Goal: Task Accomplishment & Management: Manage account settings

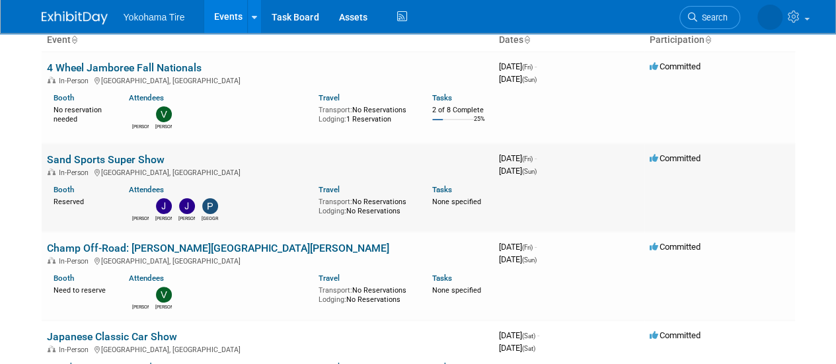
scroll to position [95, 0]
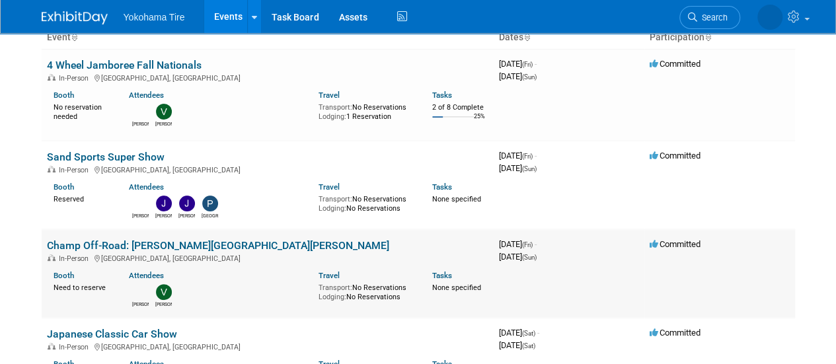
click at [120, 247] on link "Champ Off-Road: [PERSON_NAME][GEOGRAPHIC_DATA][PERSON_NAME]" at bounding box center [218, 245] width 342 height 13
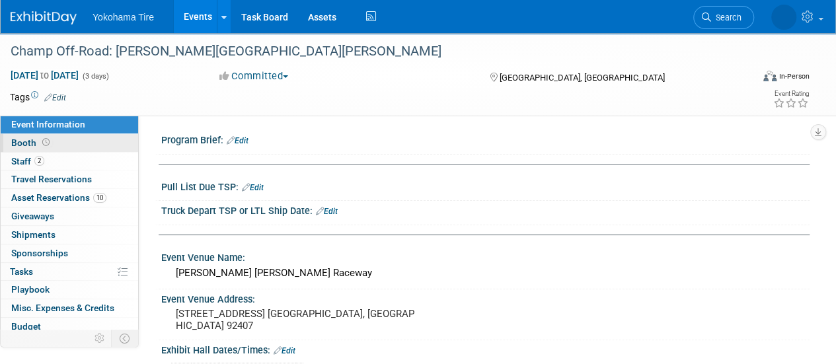
click at [57, 141] on link "Booth" at bounding box center [69, 143] width 137 height 18
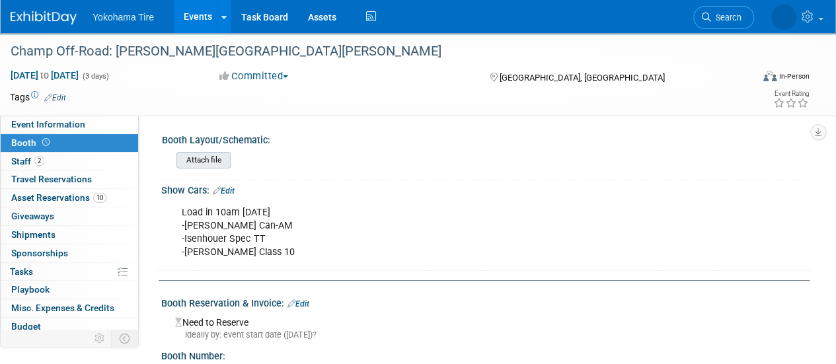
click at [212, 155] on input "file" at bounding box center [140, 160] width 180 height 15
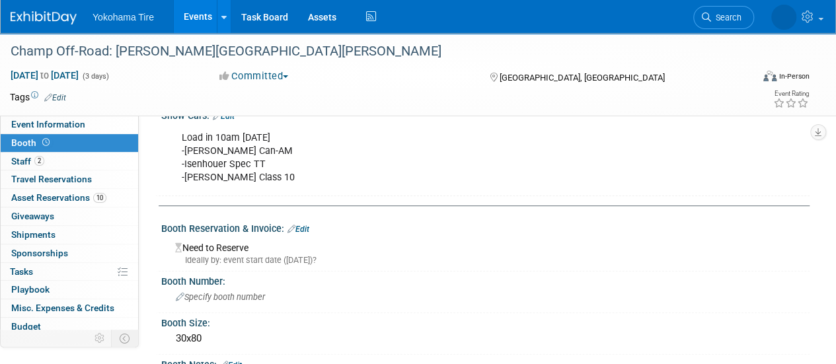
scroll to position [65, 0]
click at [302, 228] on link "Edit" at bounding box center [298, 228] width 22 height 9
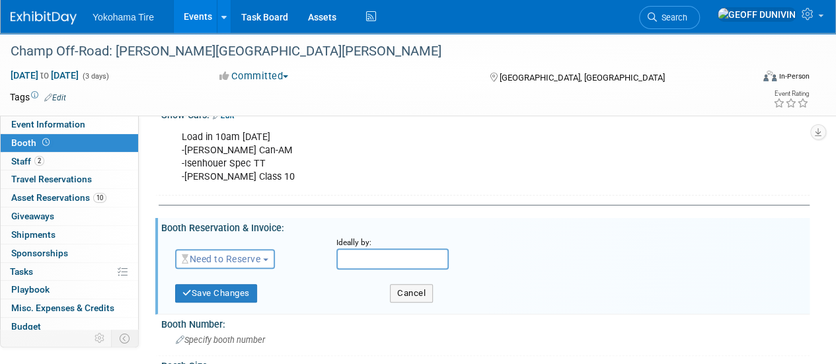
click at [215, 256] on span "Need to Reserve" at bounding box center [221, 259] width 79 height 11
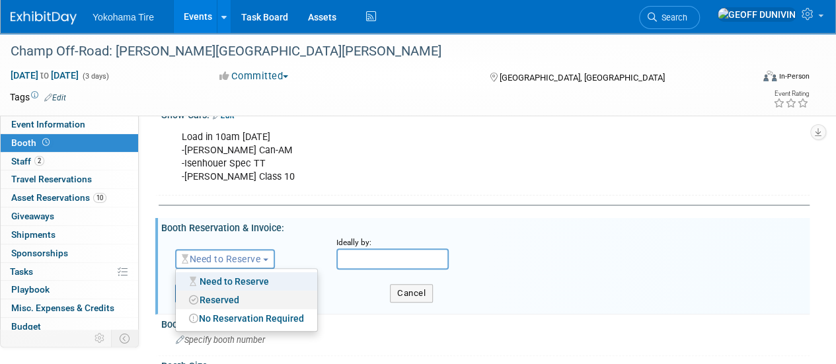
click at [227, 297] on link "Reserved" at bounding box center [246, 300] width 141 height 19
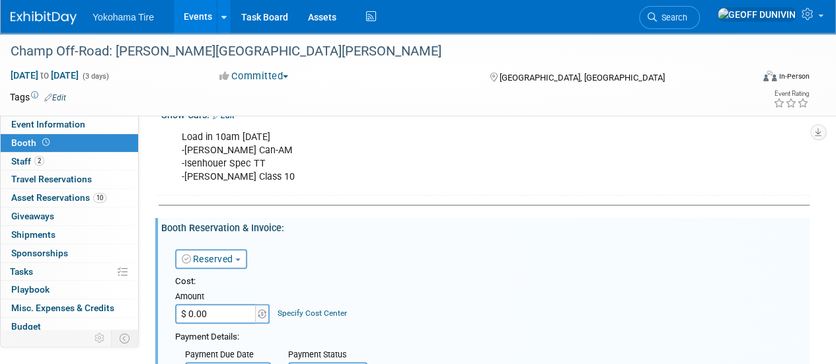
click at [224, 250] on button "Reserved" at bounding box center [211, 259] width 72 height 20
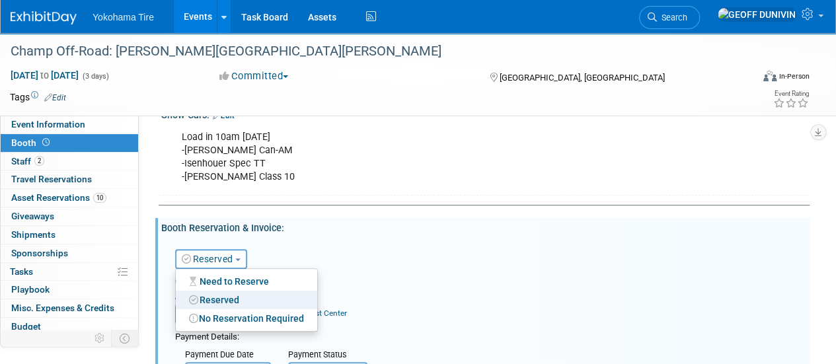
click at [349, 269] on div "Reserved Need to Reserve Reserved No Reservation Required Ideally by:" at bounding box center [487, 256] width 644 height 38
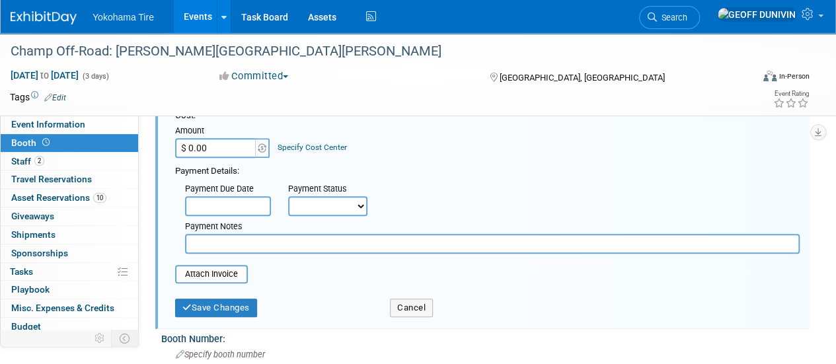
scroll to position [250, 0]
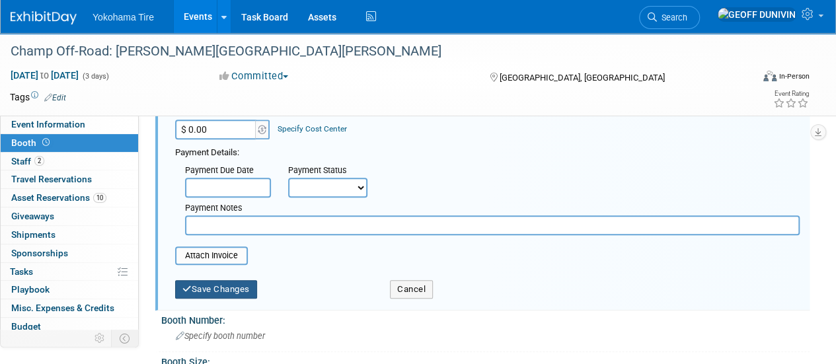
click at [216, 287] on button "Save Changes" at bounding box center [216, 289] width 82 height 19
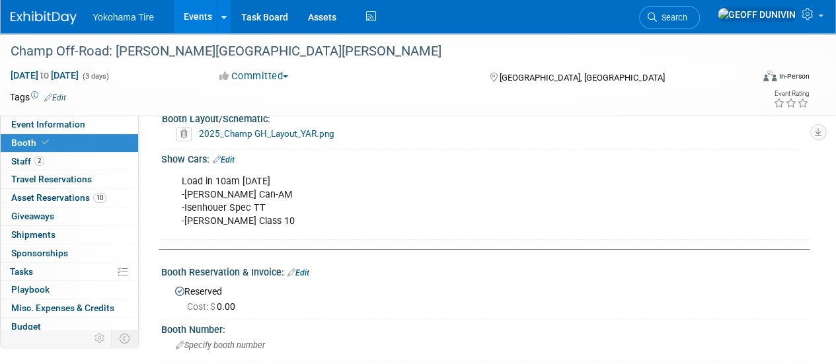
scroll to position [0, 0]
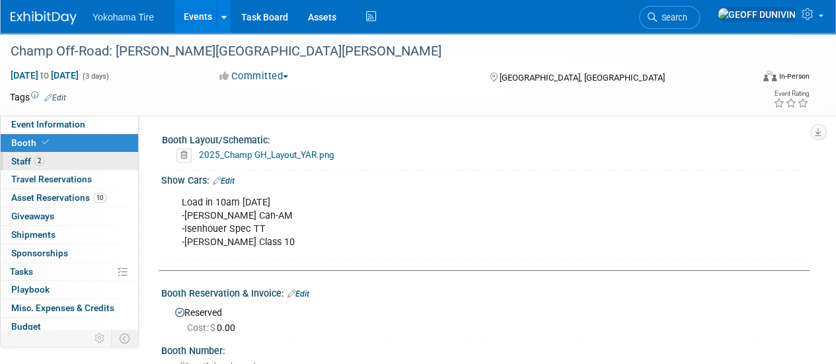
click at [25, 161] on span "Staff 2" at bounding box center [27, 161] width 33 height 11
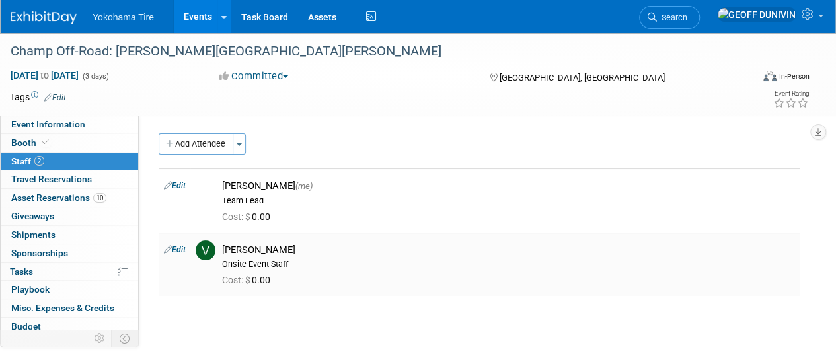
click at [183, 239] on td "Edit" at bounding box center [175, 264] width 32 height 63
click at [180, 249] on link "Edit" at bounding box center [175, 249] width 22 height 9
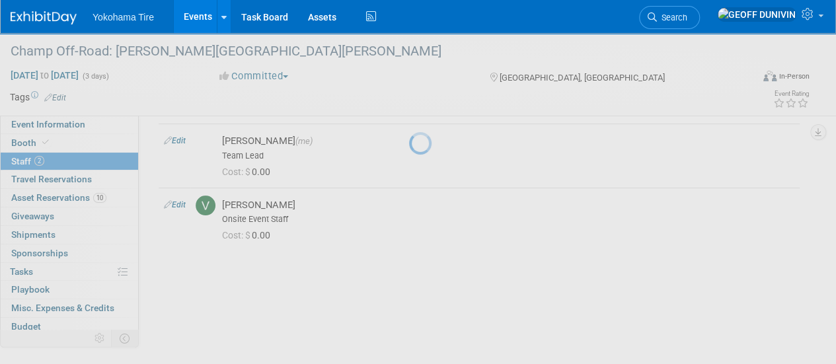
select select "aa1cf7f3-0dbc-44c6-af64-a7f44bae4d07"
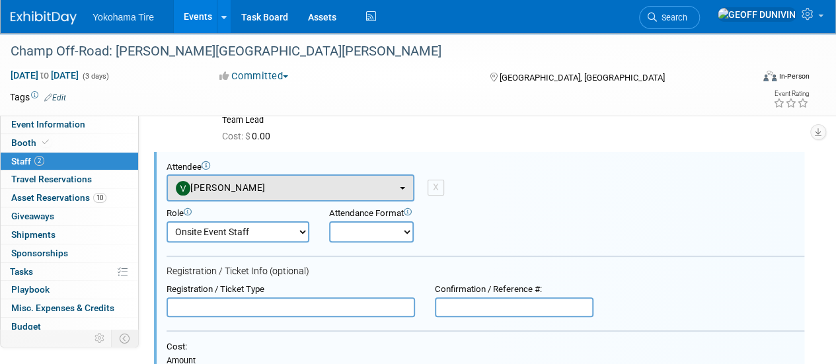
scroll to position [81, 0]
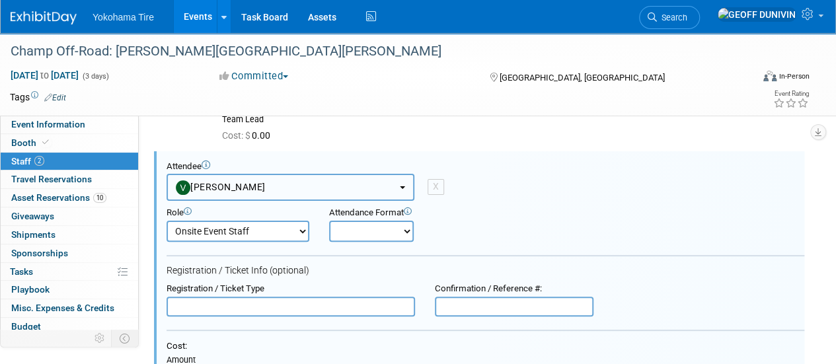
click at [266, 174] on button "[PERSON_NAME]" at bounding box center [291, 187] width 248 height 27
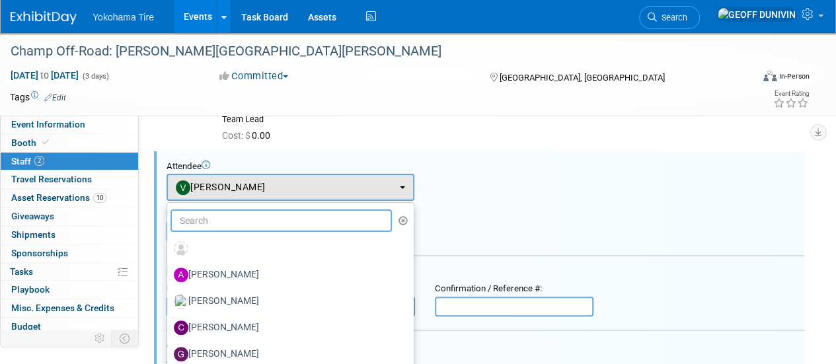
click at [252, 225] on input "text" at bounding box center [281, 220] width 221 height 22
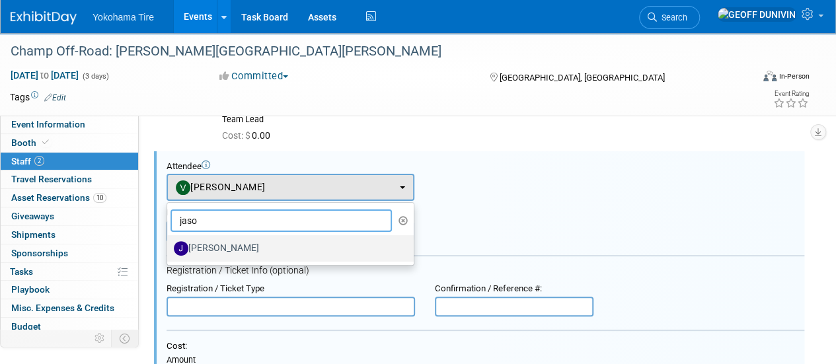
type input "jaso"
click at [250, 251] on label "[PERSON_NAME]" at bounding box center [287, 248] width 227 height 21
click at [169, 251] on input "[PERSON_NAME]" at bounding box center [165, 247] width 9 height 9
select select "d90fbc90-99ac-48bb-adfe-c8b95e96d54f"
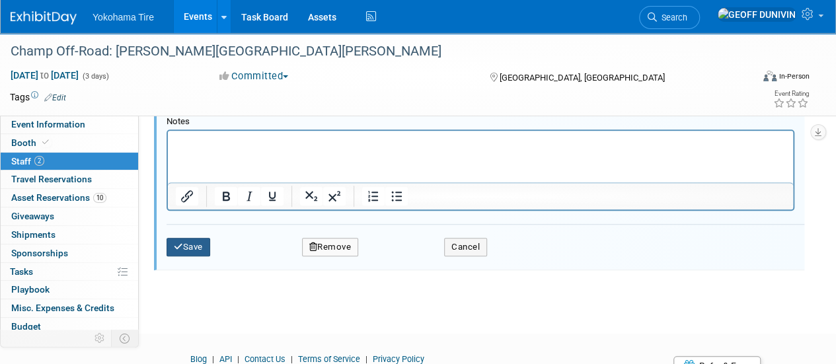
click at [207, 241] on button "Save" at bounding box center [189, 247] width 44 height 19
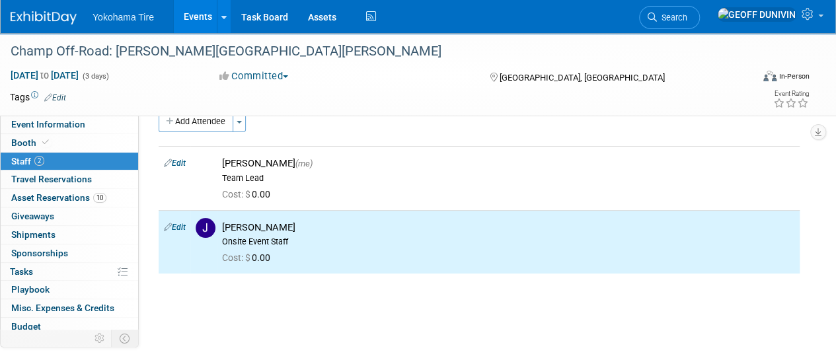
scroll to position [0, 0]
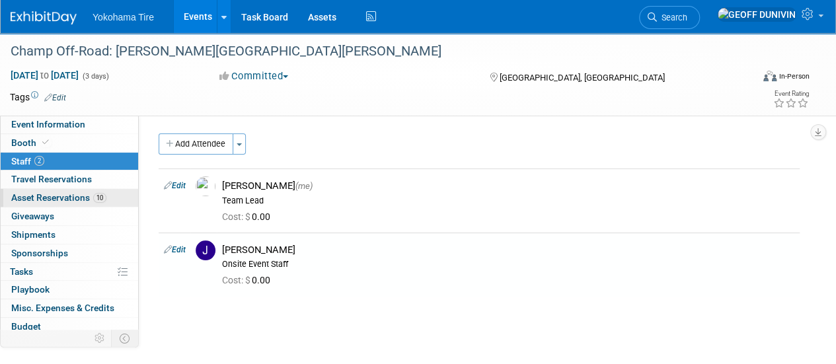
click at [69, 198] on span "Asset Reservations 10" at bounding box center [58, 197] width 95 height 11
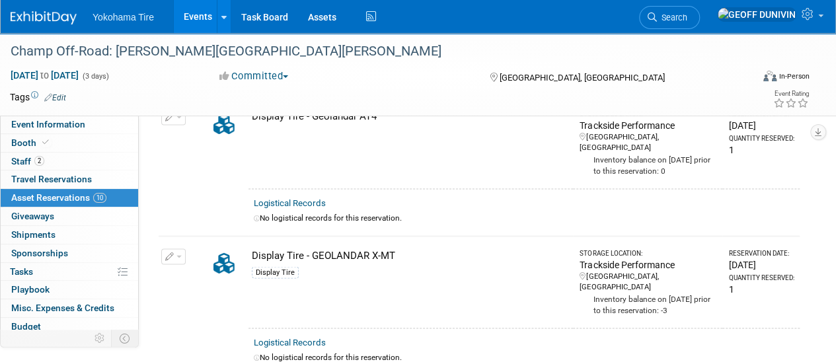
scroll to position [1252, 0]
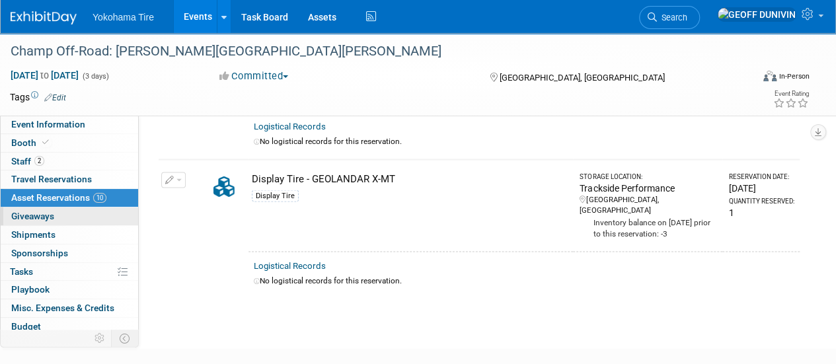
click at [52, 221] on link "0 Giveaways 0" at bounding box center [69, 217] width 137 height 18
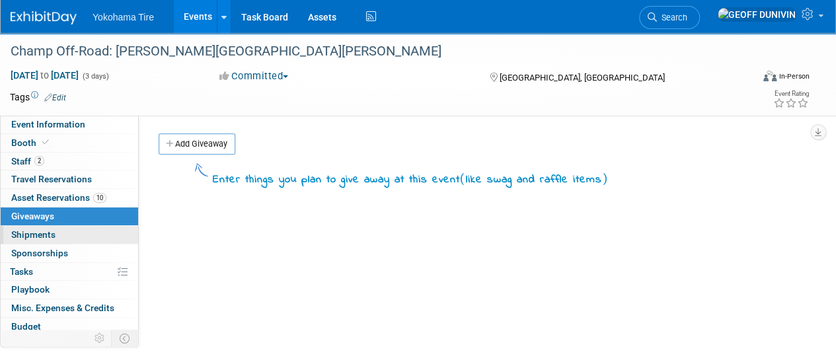
click at [46, 240] on link "0 Shipments 0" at bounding box center [69, 235] width 137 height 18
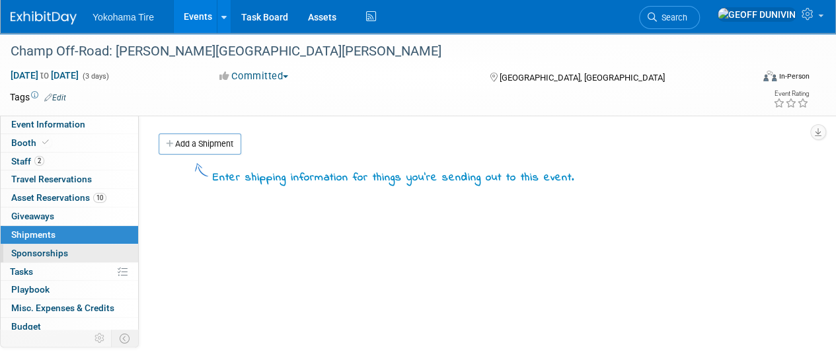
click at [49, 248] on span "Sponsorships 0" at bounding box center [39, 253] width 57 height 11
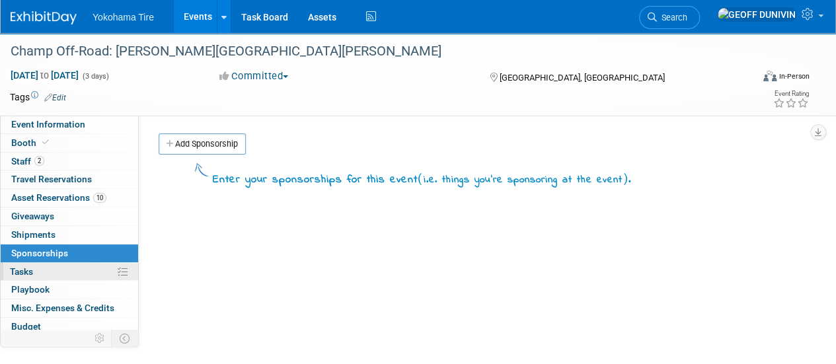
click at [45, 265] on link "0% Tasks 0%" at bounding box center [69, 272] width 137 height 18
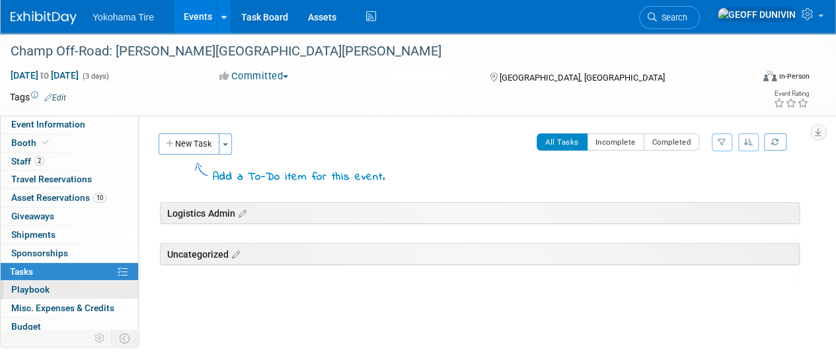
click at [45, 286] on span "Playbook 0" at bounding box center [30, 289] width 38 height 11
